Goal: Find specific page/section: Find specific page/section

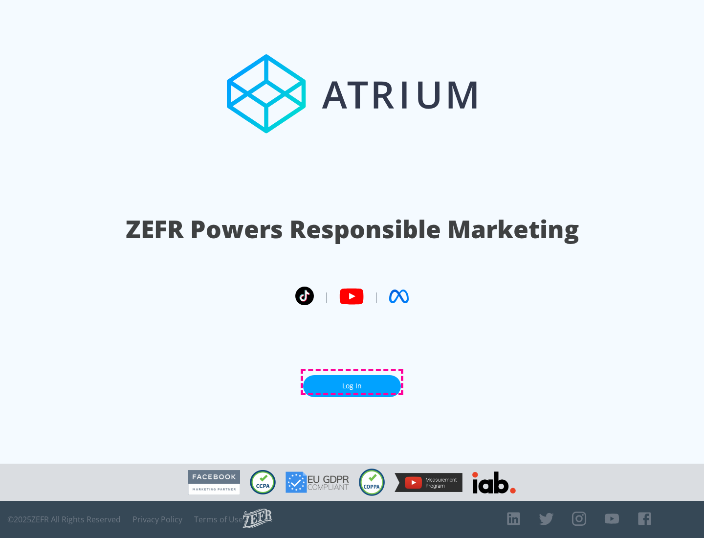
click at [352, 382] on link "Log In" at bounding box center [352, 386] width 98 height 22
